Goal: Task Accomplishment & Management: Complete application form

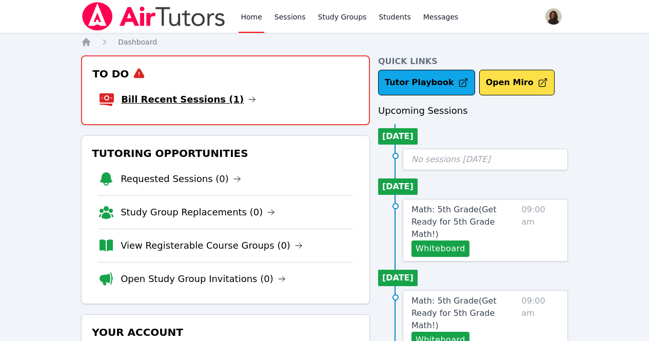
click at [164, 98] on link "Bill Recent Sessions (1)" at bounding box center [188, 99] width 135 height 14
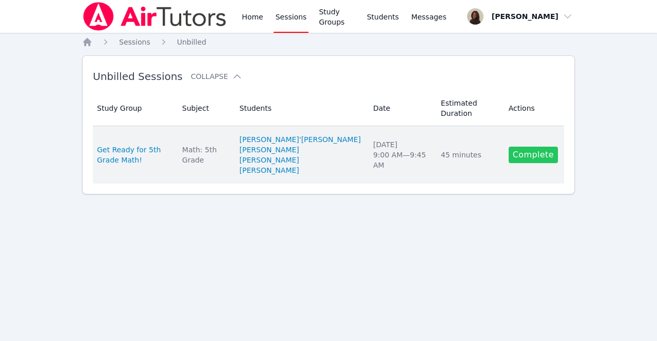
click at [527, 148] on link "Complete" at bounding box center [532, 155] width 49 height 16
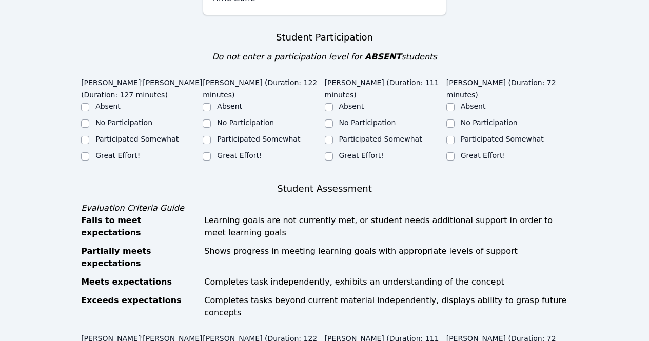
scroll to position [213, 0]
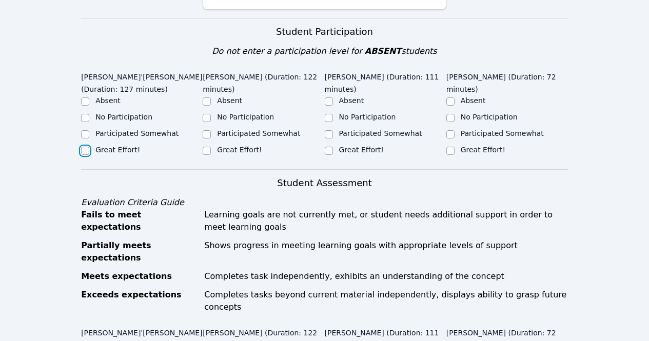
click at [85, 150] on input "Great Effort!" at bounding box center [85, 151] width 8 height 8
checkbox input "true"
click at [204, 152] on input "Great Effort!" at bounding box center [207, 151] width 8 height 8
checkbox input "true"
click at [330, 147] on input "Great Effort!" at bounding box center [329, 151] width 8 height 8
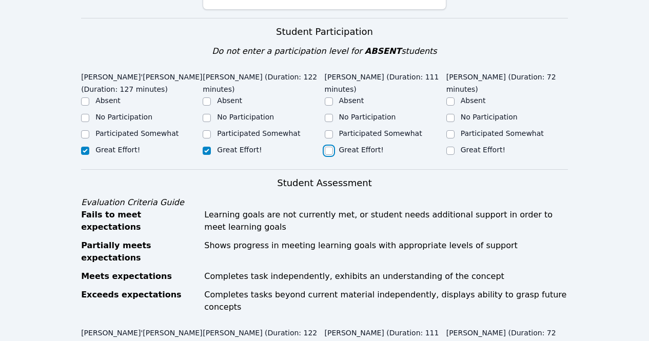
checkbox input "true"
click at [448, 147] on input "Great Effort!" at bounding box center [450, 151] width 8 height 8
checkbox input "true"
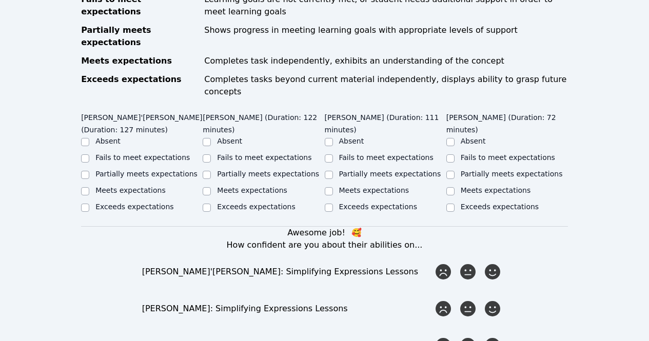
scroll to position [437, 0]
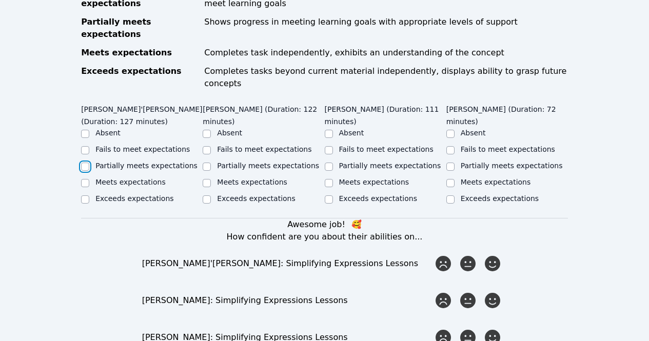
click at [87, 163] on input "Partially meets expectations" at bounding box center [85, 167] width 8 height 8
checkbox input "true"
click at [206, 195] on input "Exceeds expectations" at bounding box center [207, 199] width 8 height 8
checkbox input "true"
click at [329, 179] on input "Meets expectations" at bounding box center [329, 183] width 8 height 8
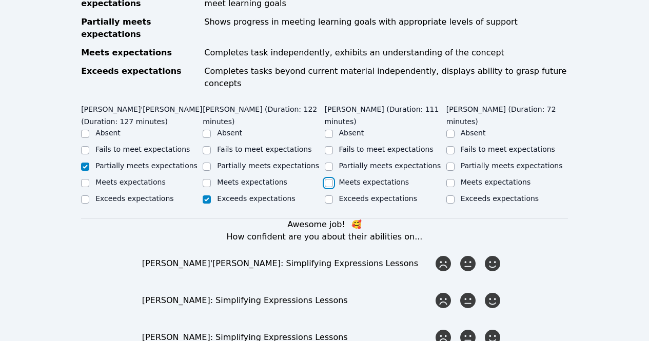
checkbox input "true"
click at [451, 179] on input "Meets expectations" at bounding box center [450, 183] width 8 height 8
checkbox input "true"
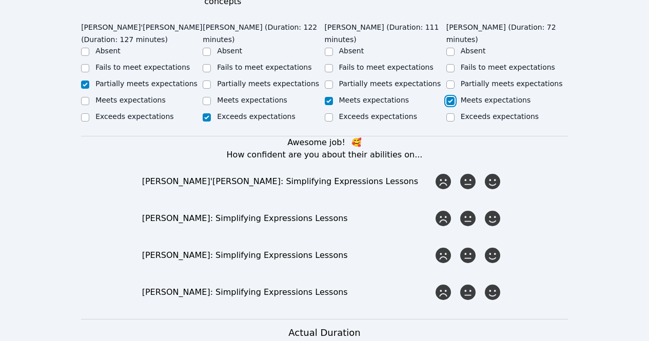
scroll to position [536, 0]
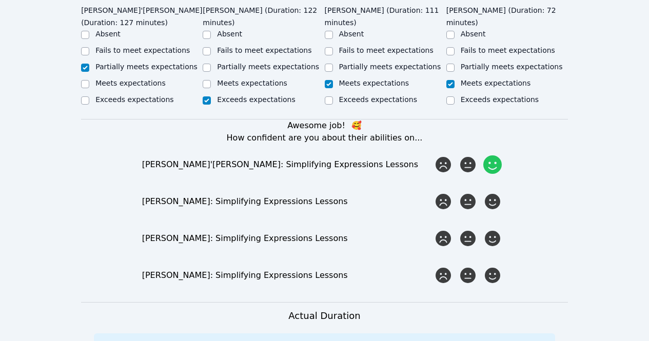
click at [489, 155] on icon at bounding box center [492, 164] width 18 height 18
click at [0, 0] on input "radio" at bounding box center [0, 0] width 0 height 0
click at [494, 192] on icon at bounding box center [492, 201] width 18 height 18
click at [0, 0] on input "radio" at bounding box center [0, 0] width 0 height 0
click at [495, 229] on icon at bounding box center [492, 238] width 18 height 18
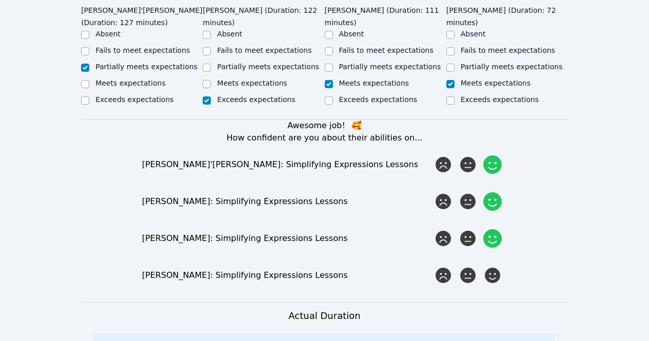
click at [0, 0] on input "radio" at bounding box center [0, 0] width 0 height 0
click at [491, 266] on icon at bounding box center [492, 275] width 18 height 18
click at [0, 0] on input "radio" at bounding box center [0, 0] width 0 height 0
click at [464, 155] on icon at bounding box center [468, 164] width 18 height 18
click at [0, 0] on input "radio" at bounding box center [0, 0] width 0 height 0
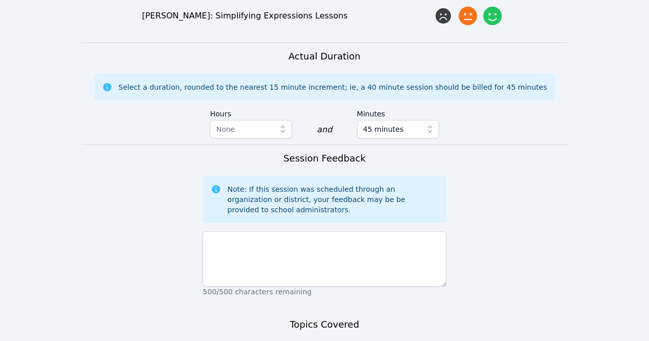
scroll to position [797, 0]
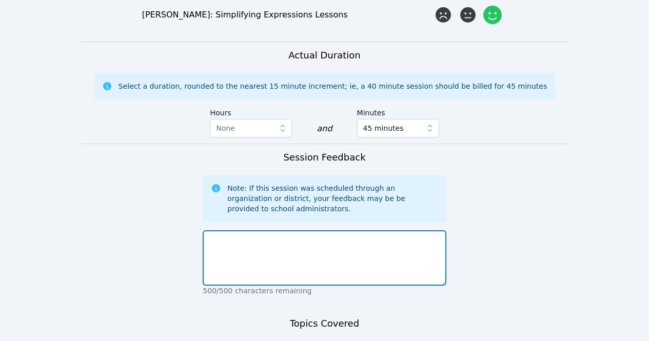
click at [358, 235] on textarea at bounding box center [324, 257] width 243 height 55
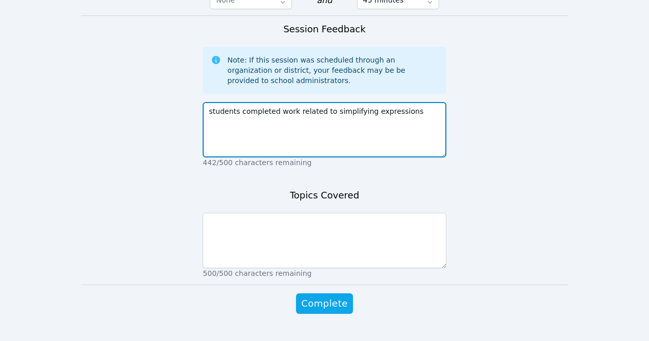
scroll to position [926, 0]
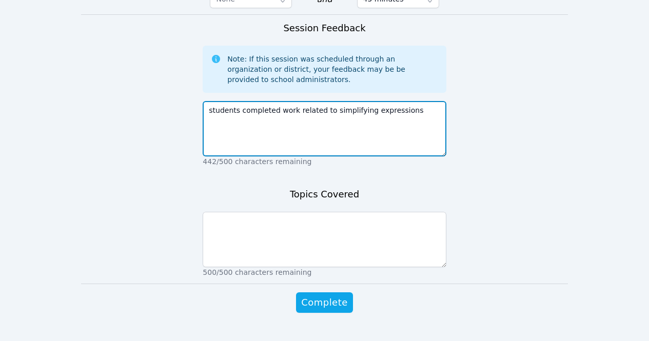
type textarea "students completed work related to simplifying expressions"
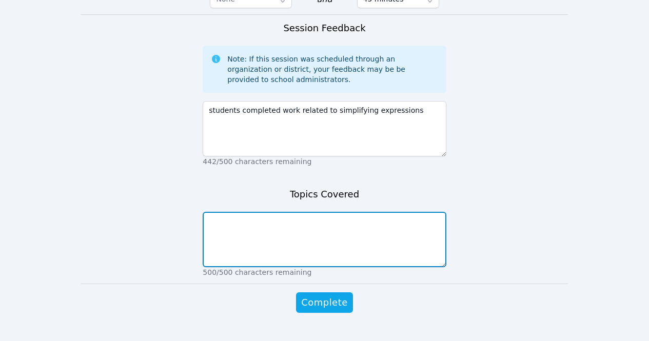
click at [315, 212] on textarea at bounding box center [324, 239] width 243 height 55
type textarea "expressions"
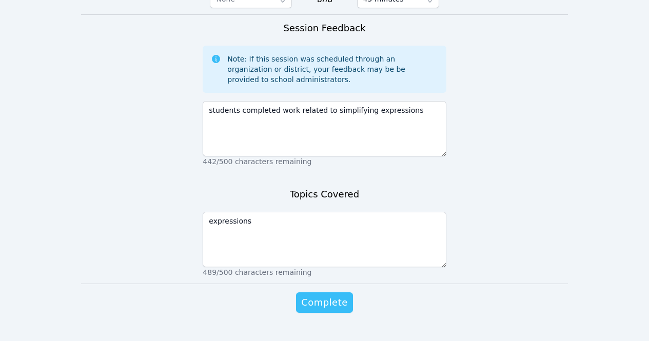
click at [345, 292] on button "Complete" at bounding box center [324, 302] width 56 height 21
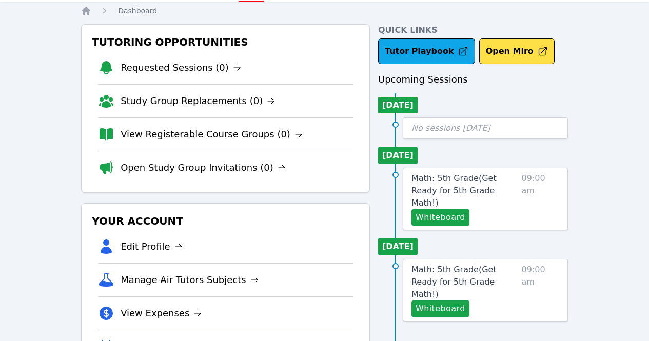
scroll to position [29, 0]
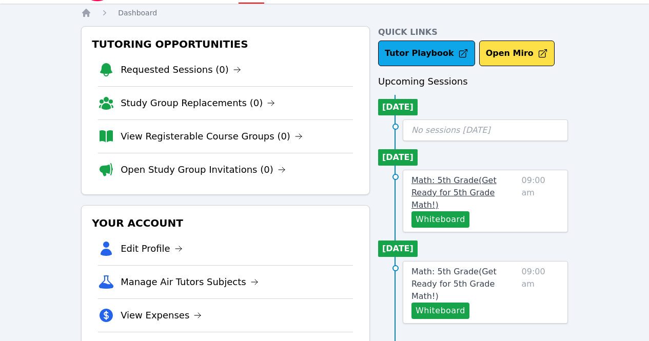
click at [463, 179] on span "Math: 5th Grade ( Get Ready for 5th Grade Math! )" at bounding box center [453, 192] width 85 height 34
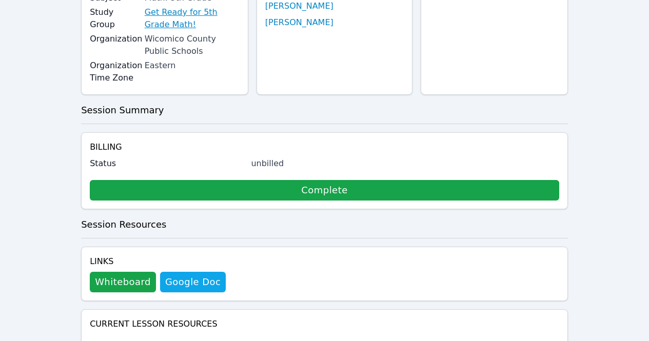
scroll to position [230, 0]
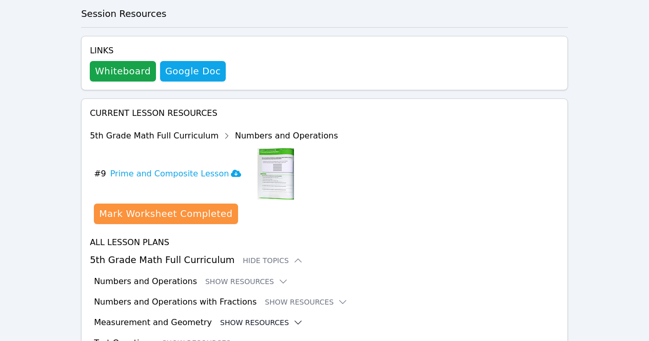
click at [228, 318] on button "Show Resources" at bounding box center [261, 323] width 83 height 10
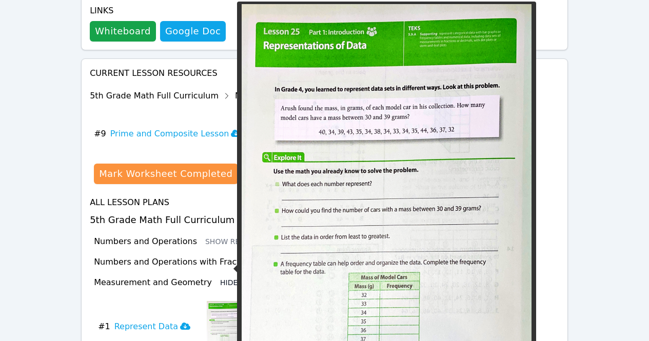
scroll to position [395, 0]
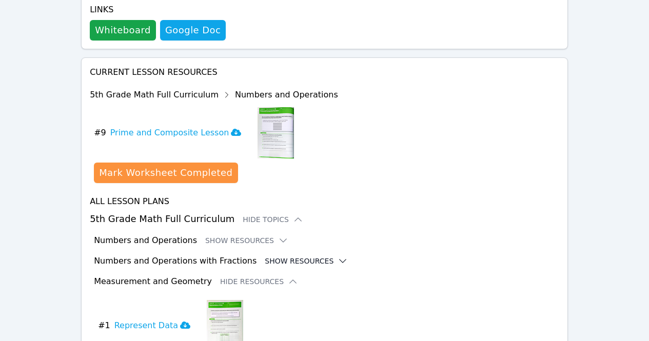
click at [283, 256] on button "Show Resources" at bounding box center [306, 261] width 83 height 10
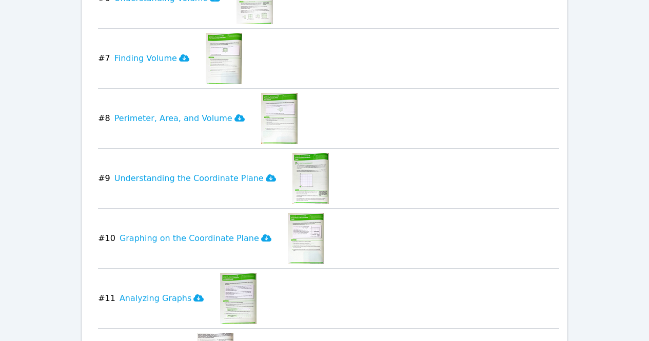
scroll to position [2230, 0]
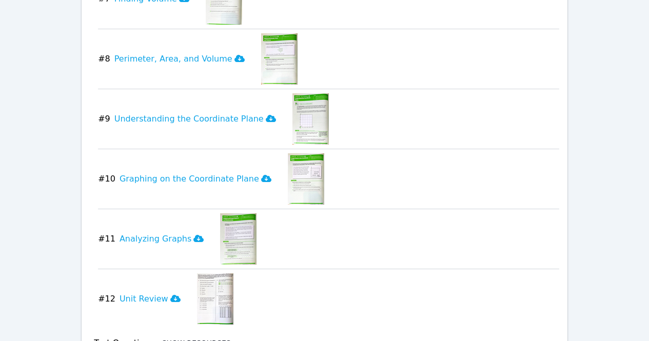
click at [193, 338] on button "Show Resources" at bounding box center [203, 343] width 83 height 10
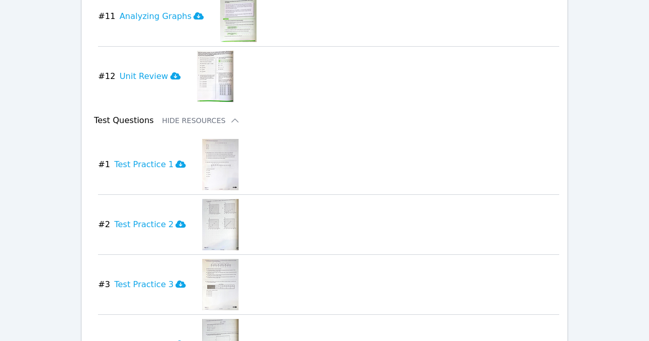
scroll to position [2447, 0]
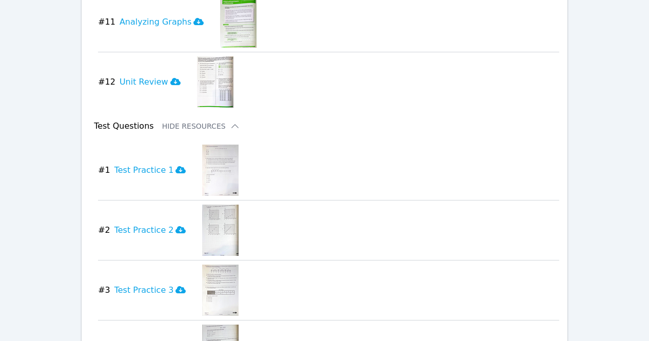
click at [205, 145] on img at bounding box center [220, 170] width 36 height 51
click at [175, 166] on icon at bounding box center [180, 169] width 10 height 7
click at [175, 226] on icon at bounding box center [180, 230] width 10 height 8
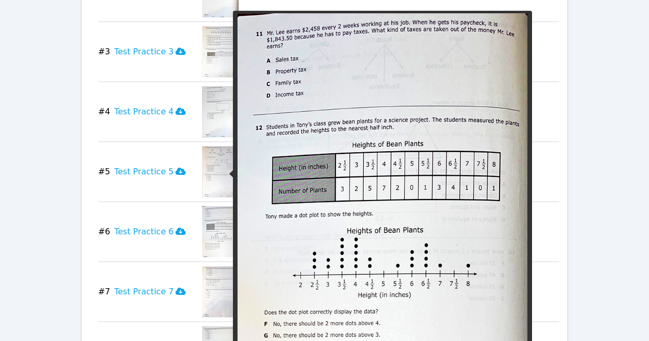
scroll to position [2695, 0]
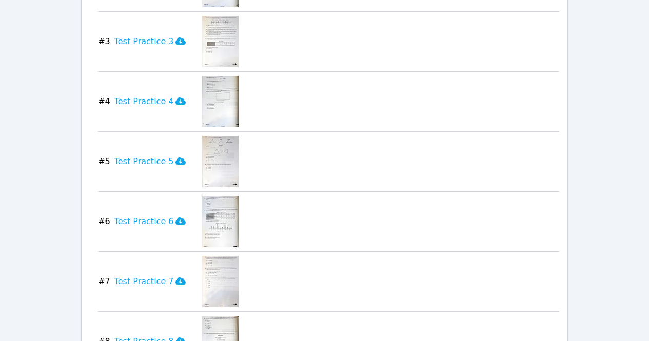
click at [207, 256] on img at bounding box center [220, 281] width 36 height 51
click at [175, 278] on icon at bounding box center [180, 281] width 10 height 7
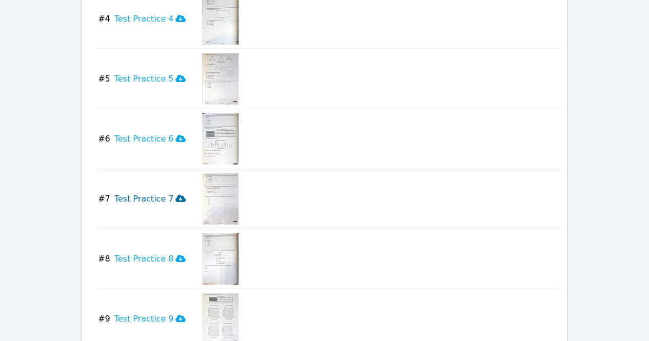
scroll to position [2768, 0]
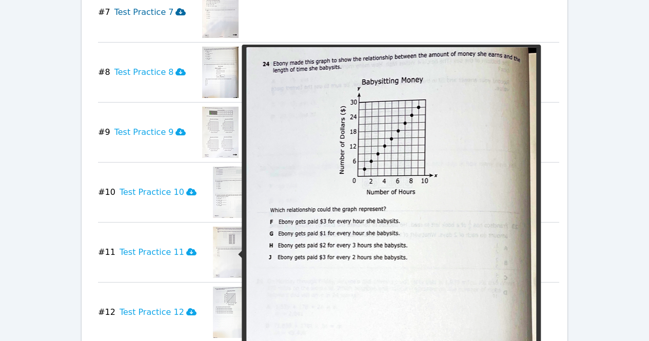
scroll to position [3071, 0]
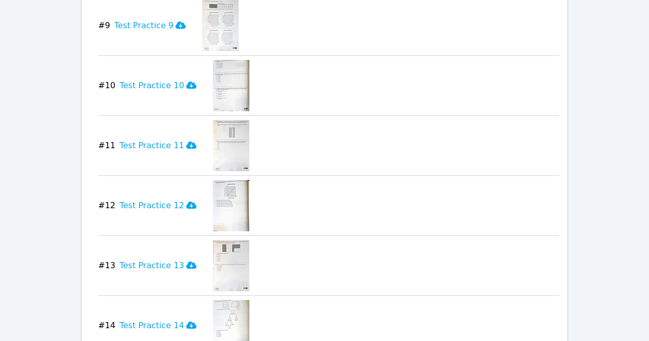
click at [222, 240] on img at bounding box center [231, 265] width 36 height 51
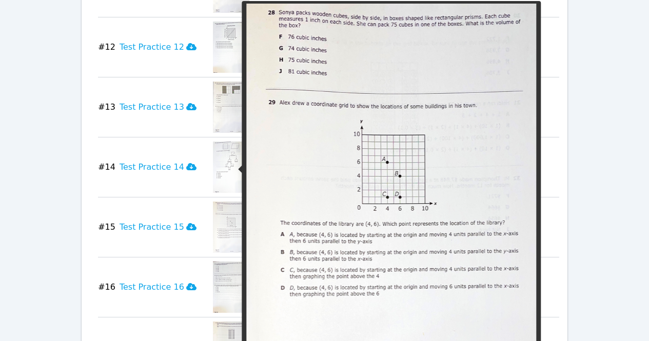
scroll to position [3230, 0]
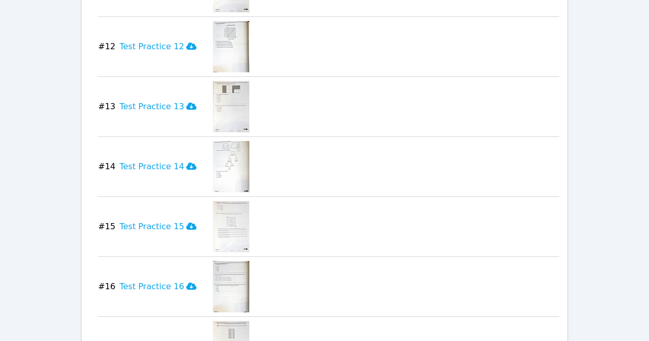
click at [216, 261] on img at bounding box center [231, 286] width 36 height 51
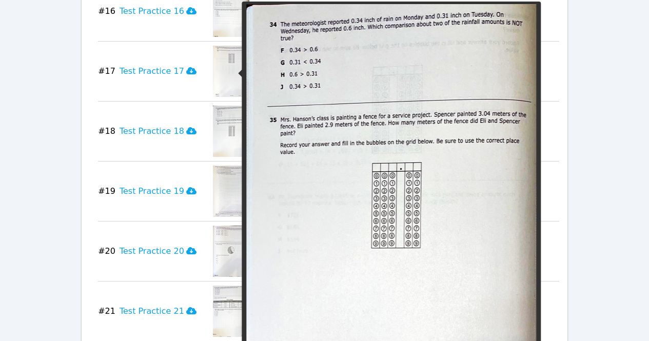
scroll to position [3506, 0]
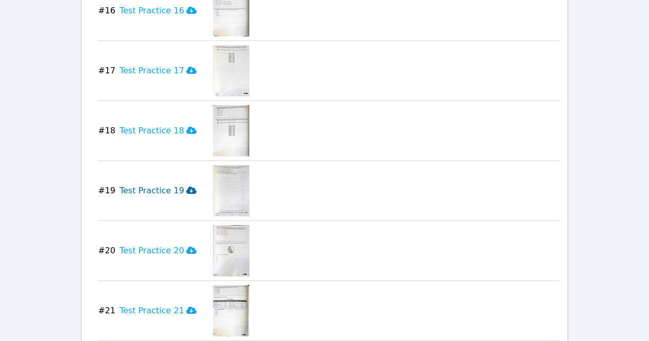
click at [186, 186] on icon at bounding box center [191, 190] width 10 height 8
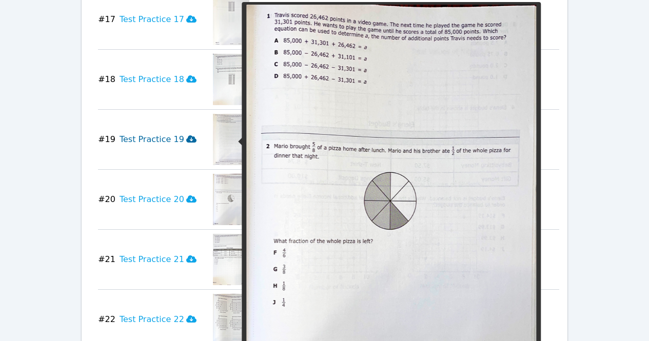
scroll to position [3559, 0]
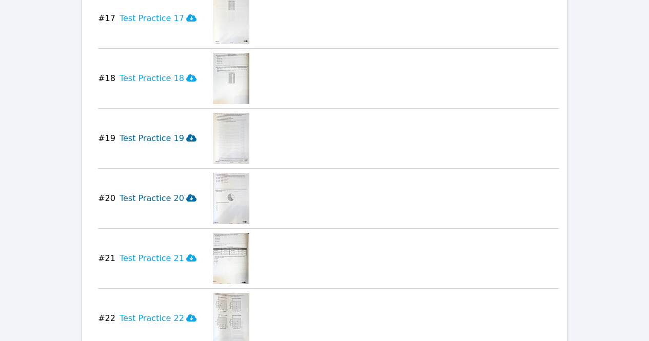
click at [186, 194] on icon at bounding box center [191, 197] width 10 height 7
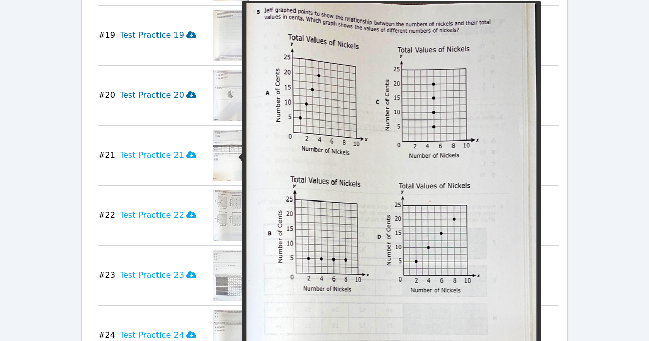
scroll to position [3660, 0]
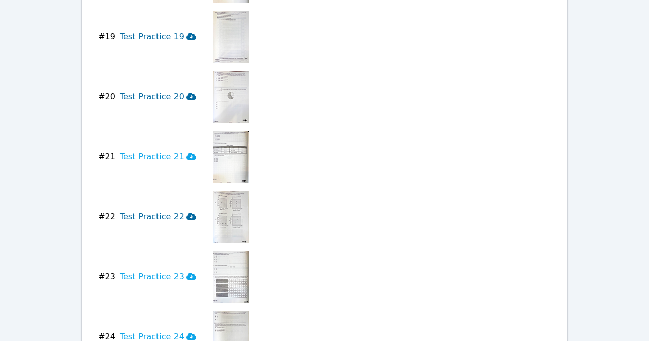
click at [186, 213] on icon at bounding box center [191, 216] width 10 height 7
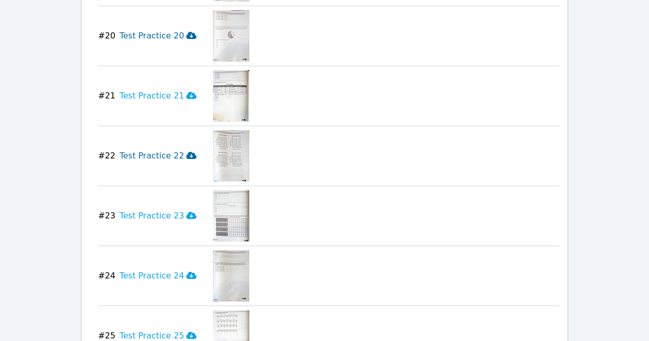
scroll to position [3733, 0]
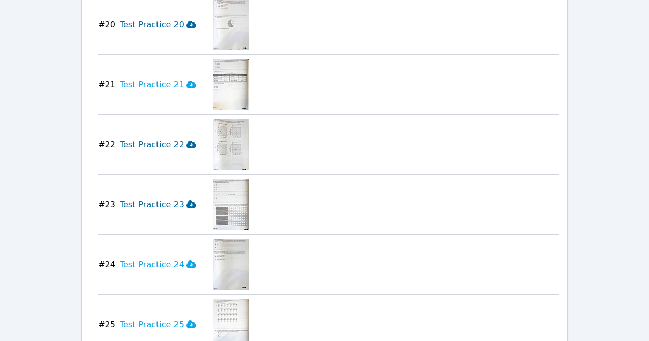
click at [186, 200] on icon at bounding box center [191, 204] width 10 height 8
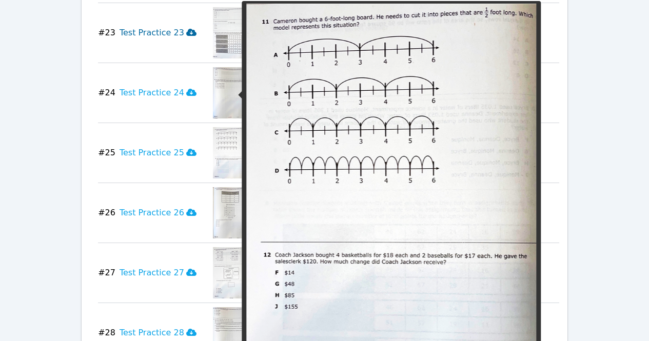
scroll to position [3905, 0]
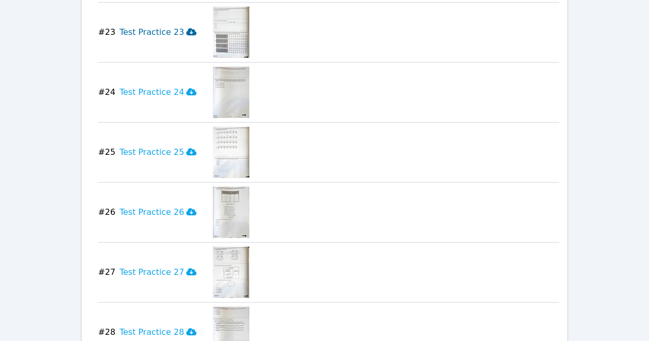
click at [221, 127] on img at bounding box center [231, 152] width 36 height 51
click at [186, 148] on icon at bounding box center [191, 152] width 10 height 8
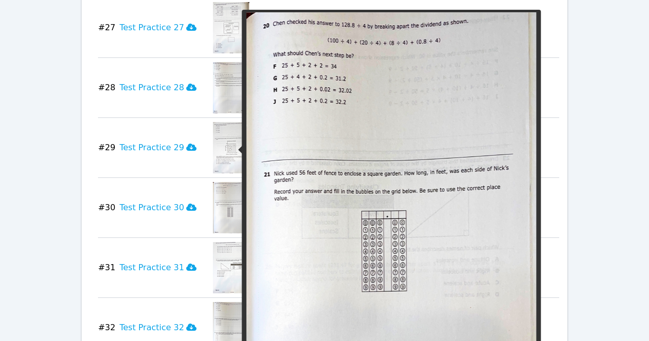
scroll to position [4158, 0]
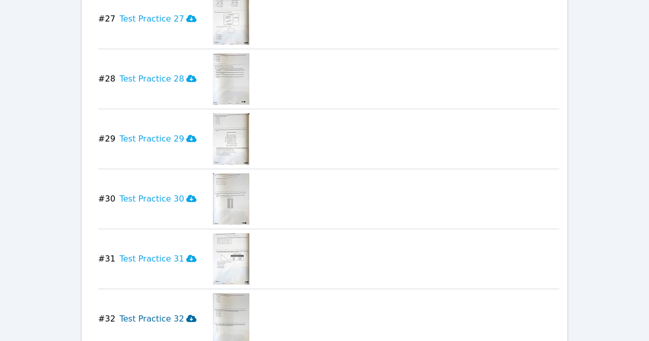
click at [186, 315] on icon at bounding box center [191, 318] width 10 height 7
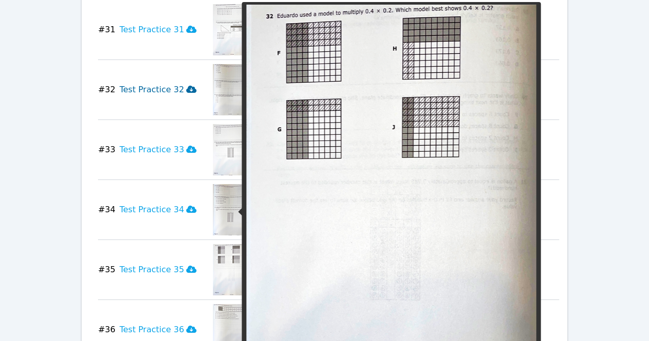
scroll to position [4389, 0]
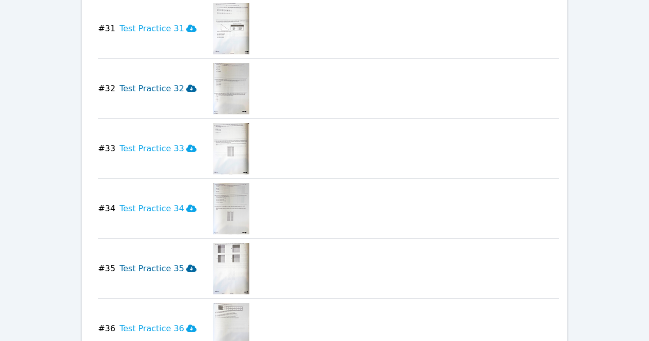
click at [186, 265] on icon at bounding box center [191, 268] width 10 height 7
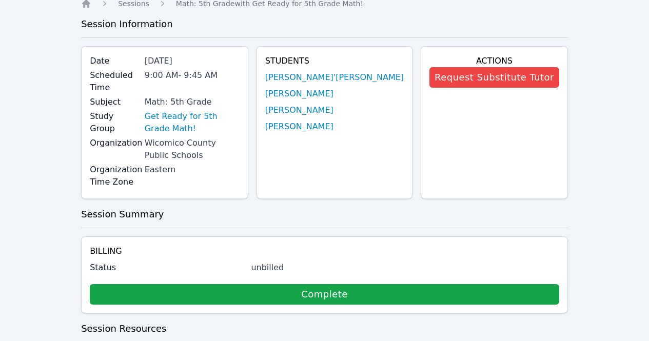
scroll to position [0, 0]
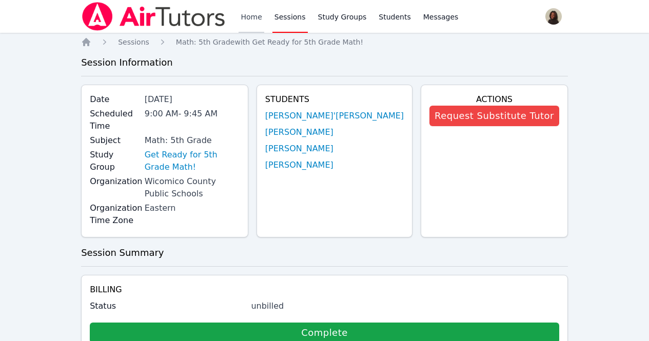
click at [250, 19] on link "Home" at bounding box center [251, 16] width 25 height 33
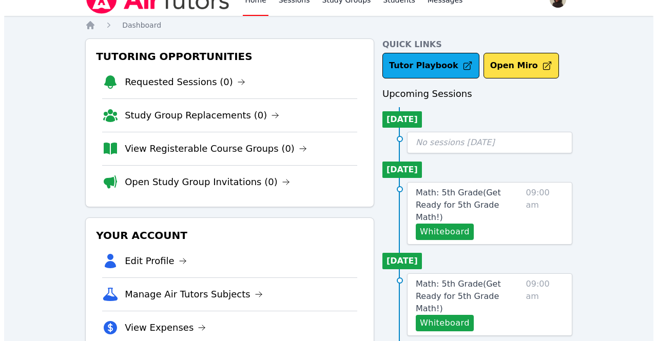
scroll to position [17, 0]
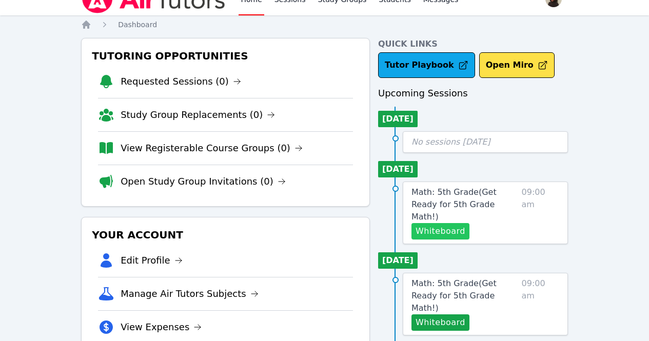
click at [443, 223] on button "Whiteboard" at bounding box center [440, 231] width 58 height 16
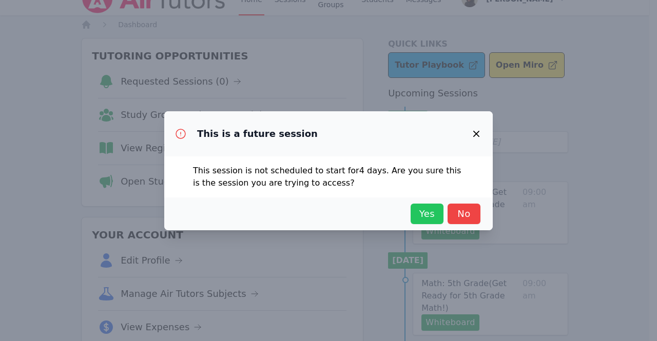
click at [422, 215] on span "Yes" at bounding box center [427, 214] width 23 height 14
